Goal: Browse casually: Explore the website without a specific task or goal

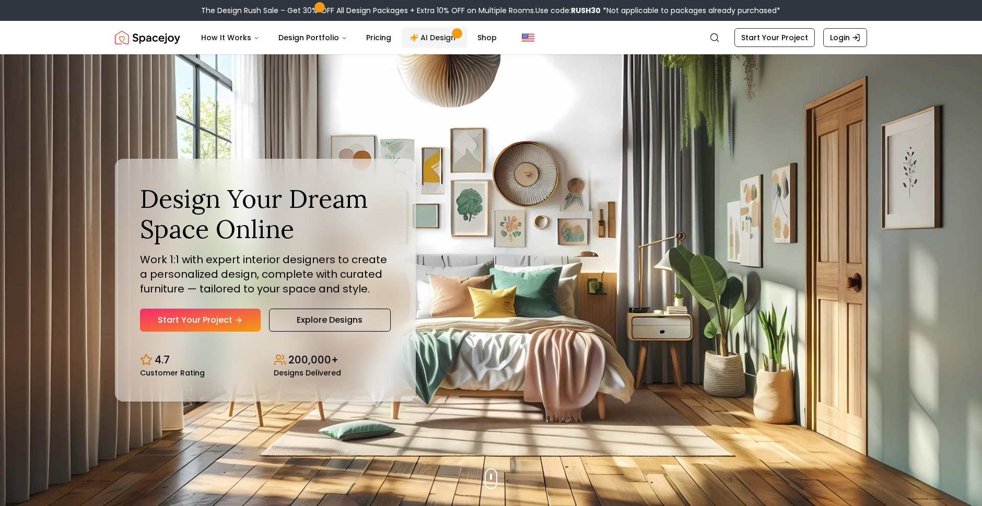
drag, startPoint x: 424, startPoint y: 37, endPoint x: 386, endPoint y: 73, distance: 52.5
click at [425, 37] on link "AI Design" at bounding box center [434, 37] width 65 height 21
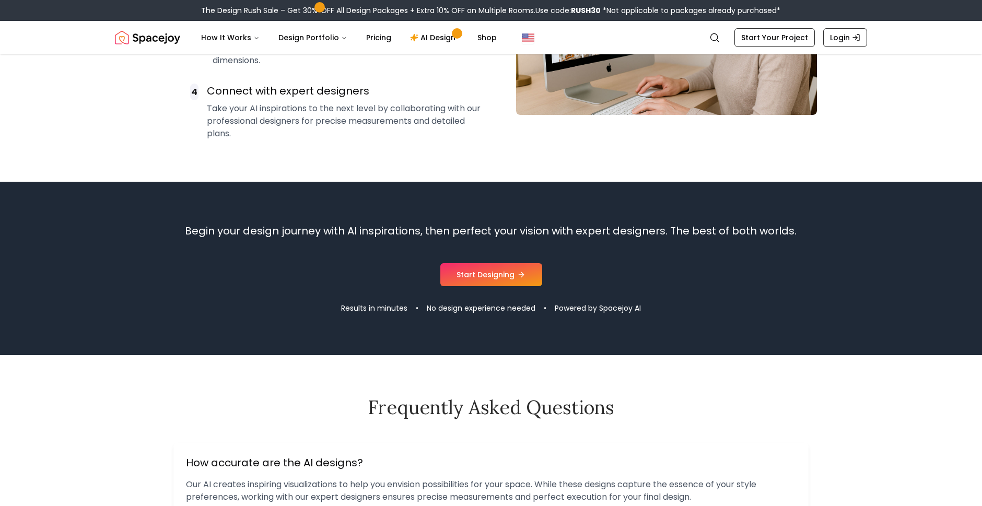
scroll to position [928, 0]
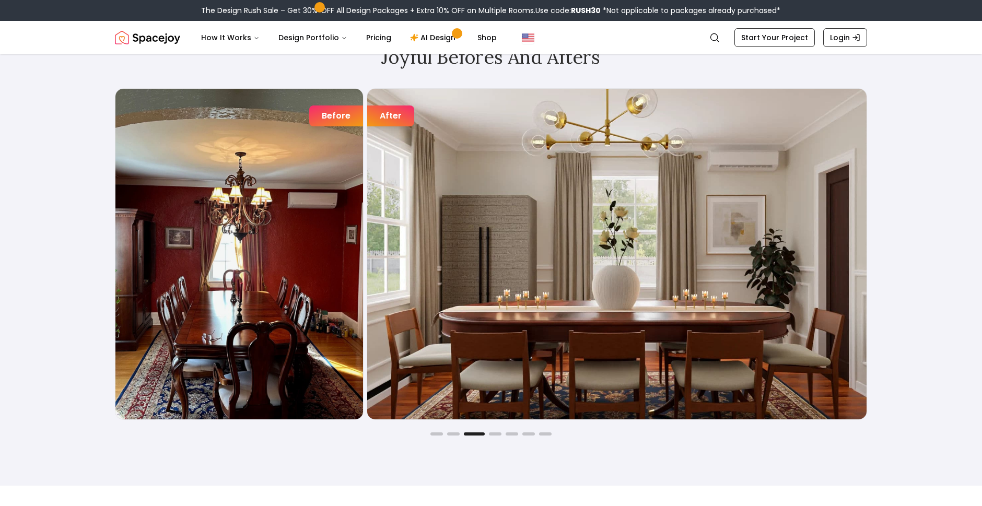
scroll to position [1646, 0]
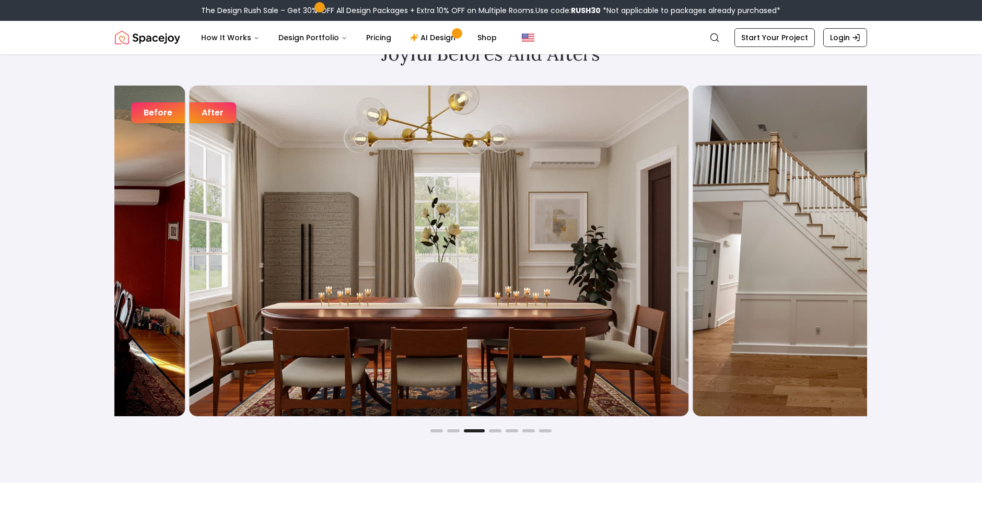
click at [66, 190] on div "Joyful Befores and Afters Before After Before After Before After Before After B…" at bounding box center [491, 238] width 982 height 490
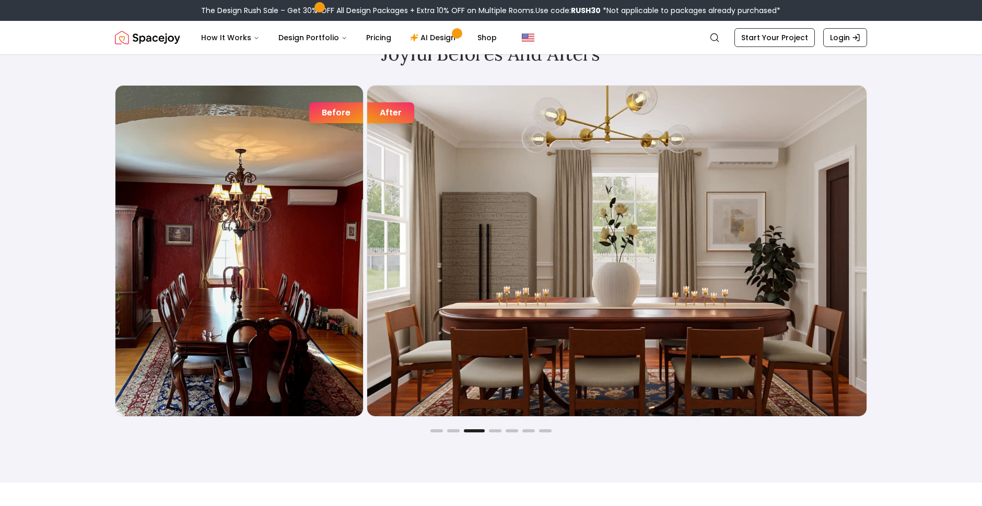
click at [367, 218] on img "3 / 7" at bounding box center [616, 251] width 499 height 331
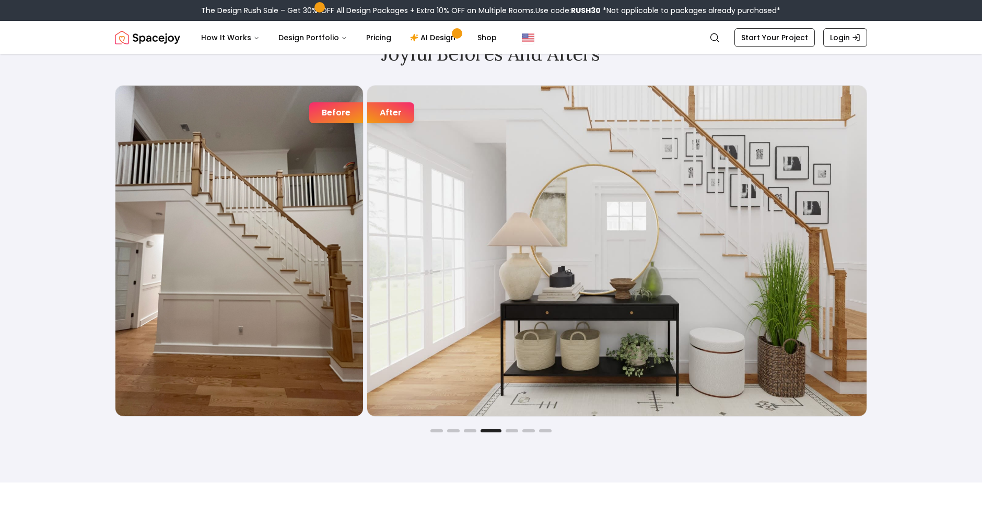
click at [381, 293] on img "4 / 7" at bounding box center [616, 251] width 499 height 331
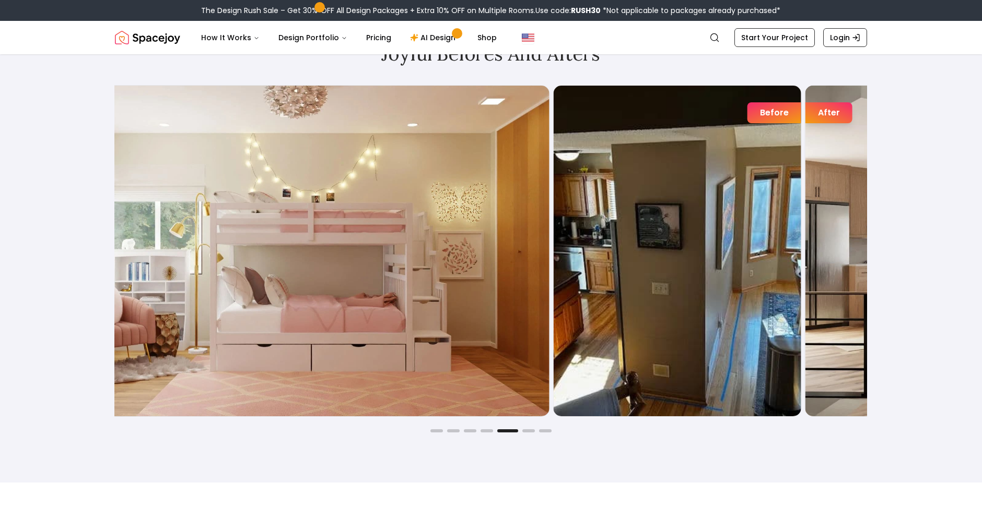
click at [399, 285] on img "5 / 7" at bounding box center [299, 251] width 499 height 331
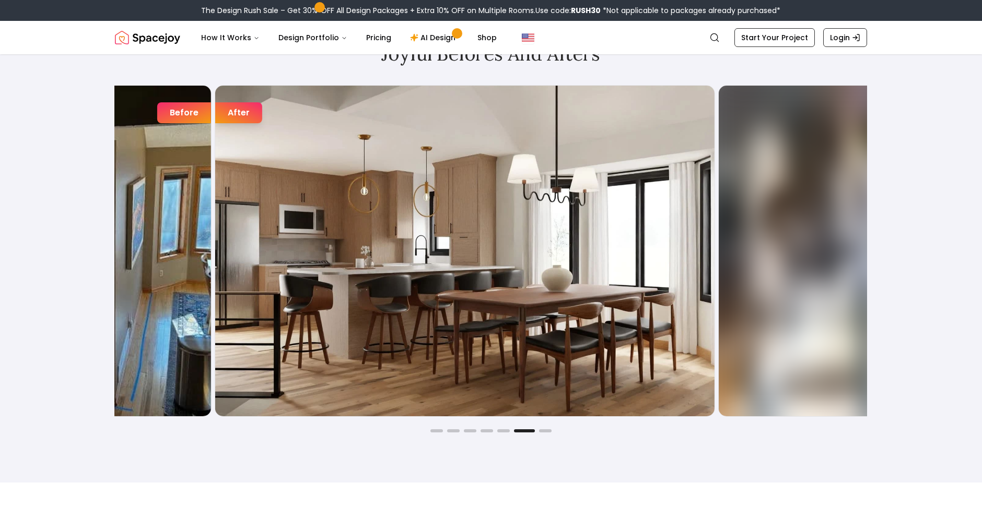
click at [410, 296] on img "6 / 7" at bounding box center [464, 251] width 499 height 331
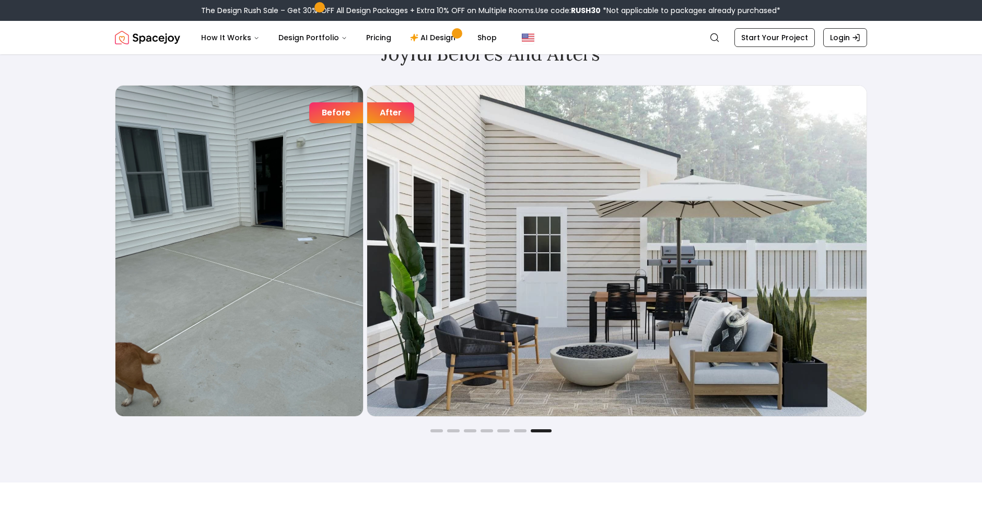
click at [691, 259] on img "7 / 7" at bounding box center [616, 251] width 499 height 331
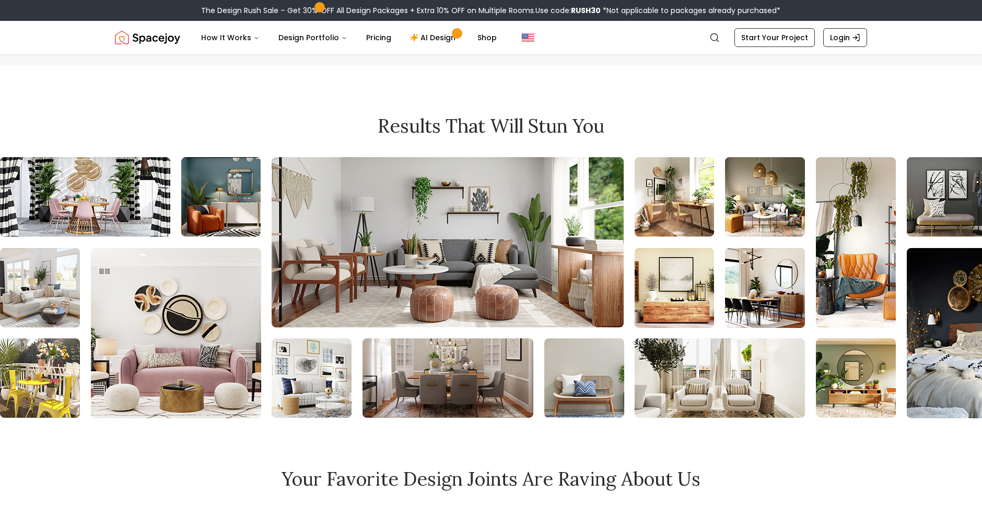
scroll to position [4374, 0]
